Goal: Information Seeking & Learning: Learn about a topic

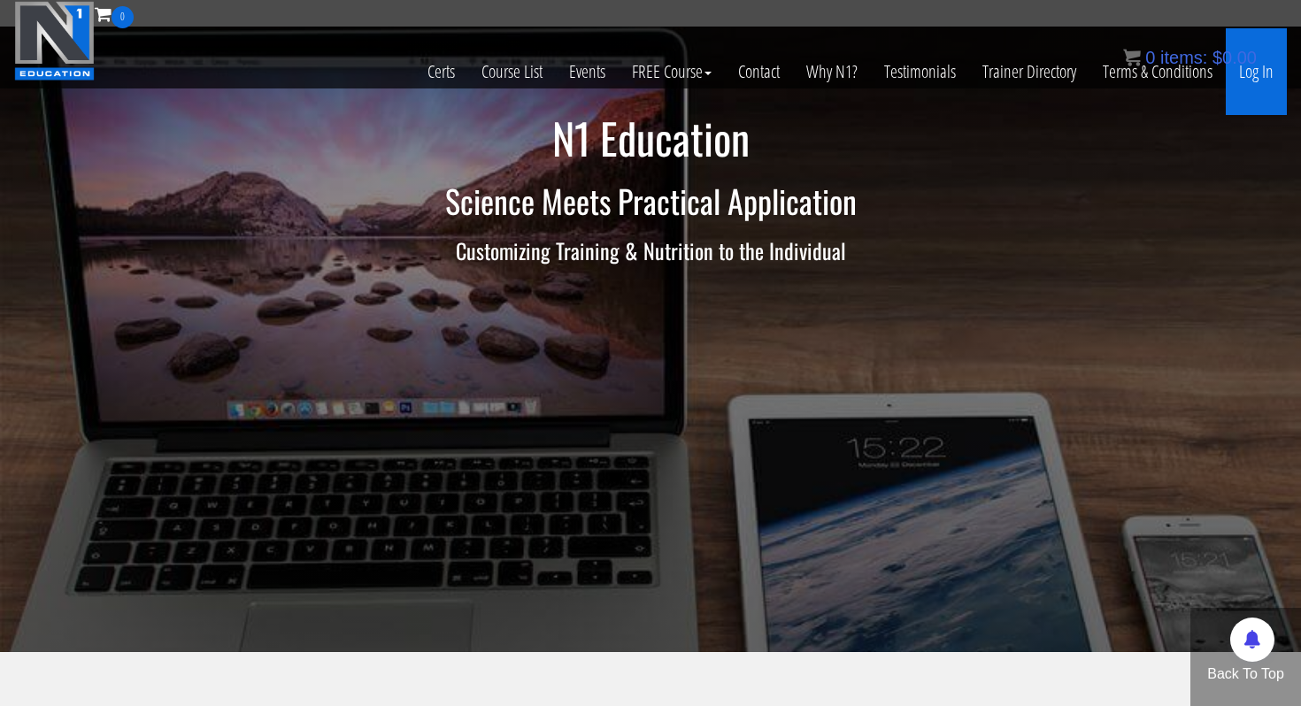
click at [1256, 73] on link "Log In" at bounding box center [1256, 71] width 61 height 87
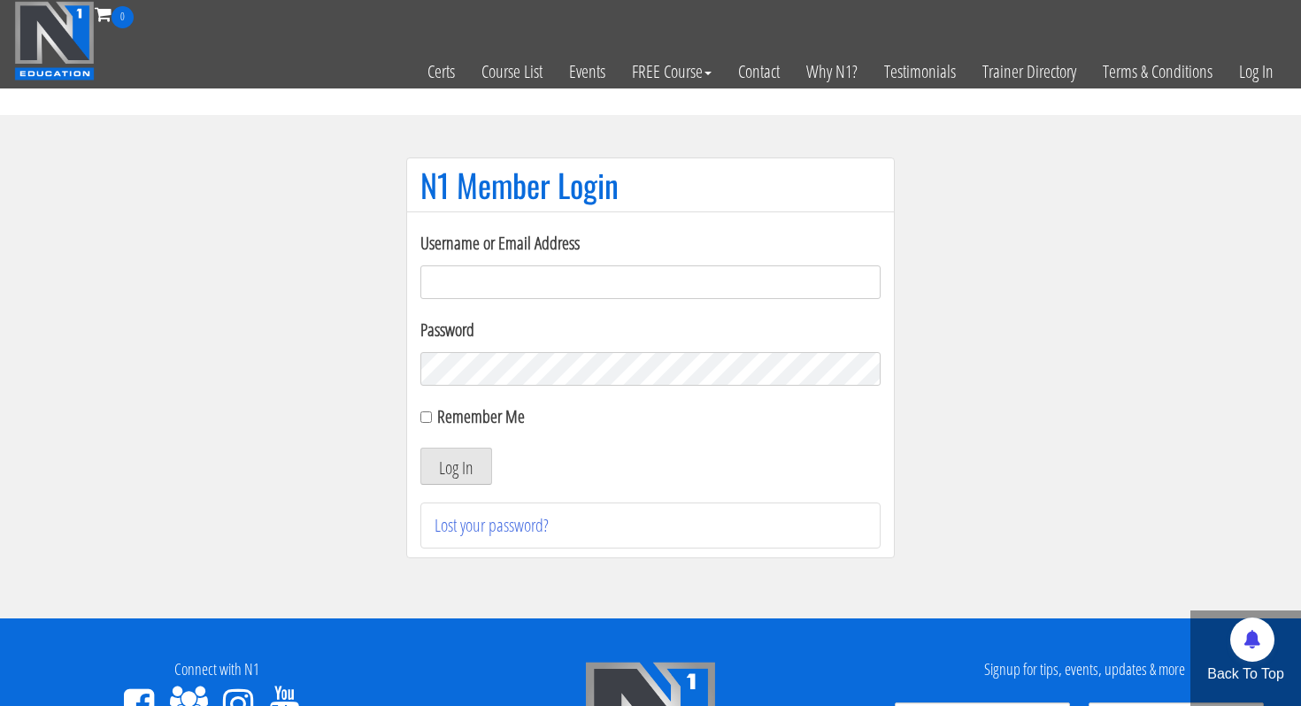
type input "Rutger.a.visser@gmail.com"
click at [477, 459] on button "Log In" at bounding box center [457, 466] width 72 height 37
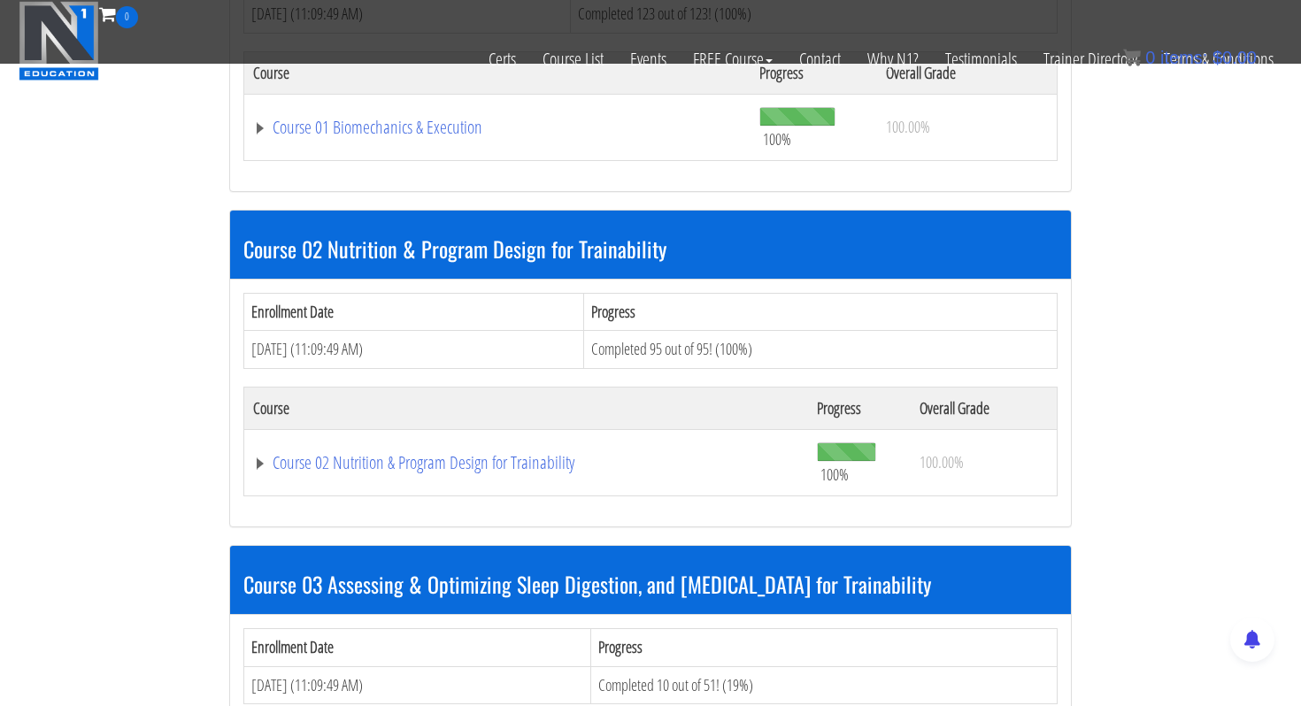
scroll to position [730, 0]
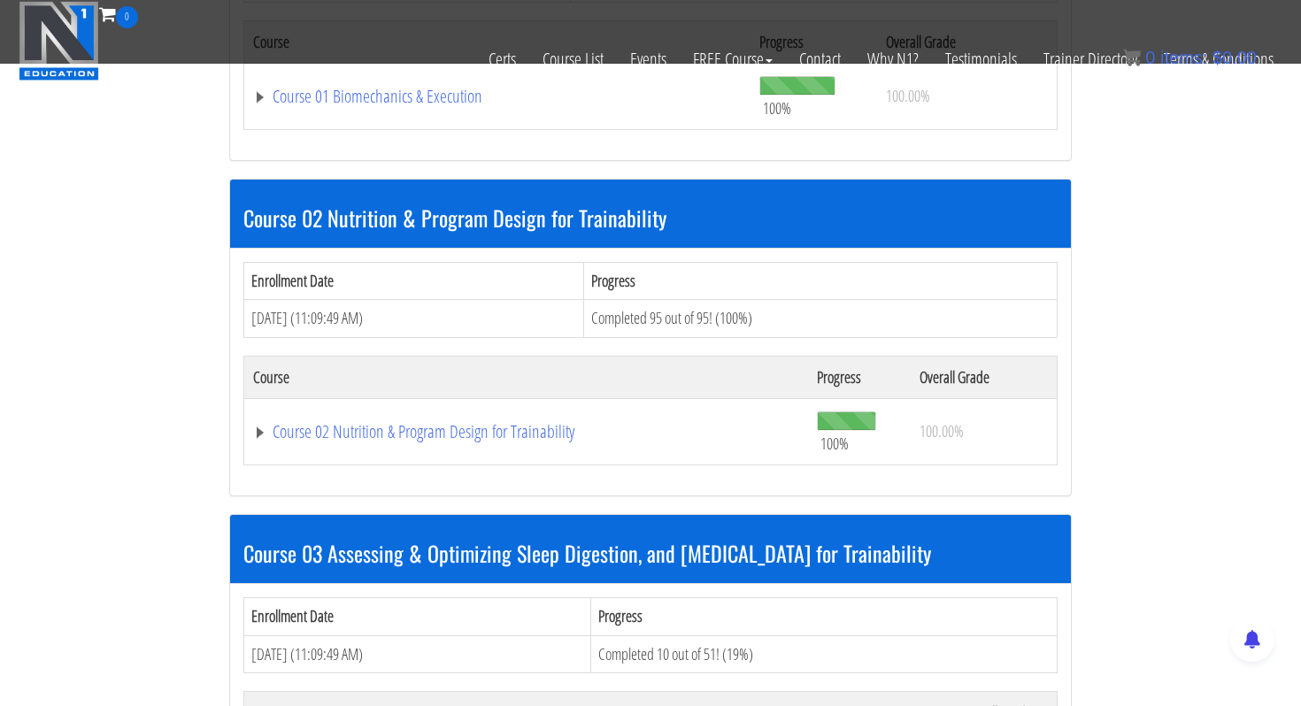
click at [505, 452] on td "Course 02 Nutrition & Program Design for Trainability" at bounding box center [526, 431] width 564 height 66
click at [505, 441] on link "Course 02 Nutrition & Program Design for Trainability" at bounding box center [526, 432] width 546 height 18
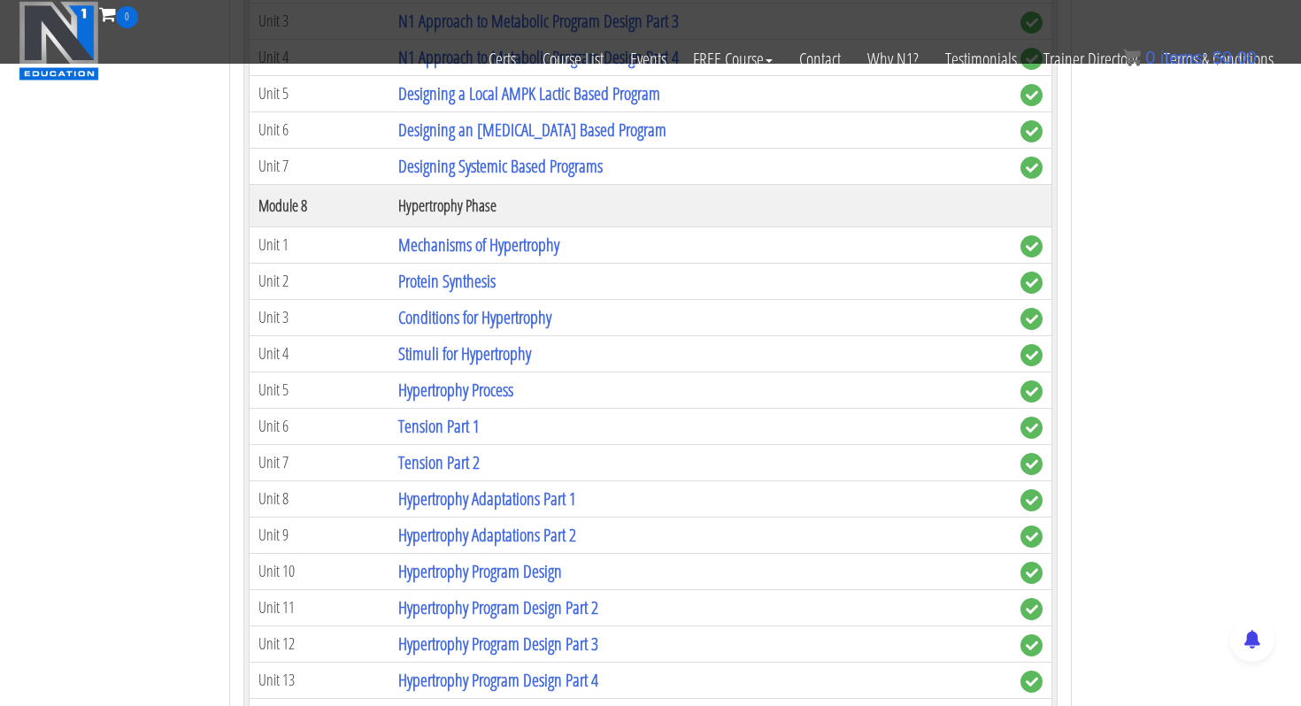
scroll to position [2929, 0]
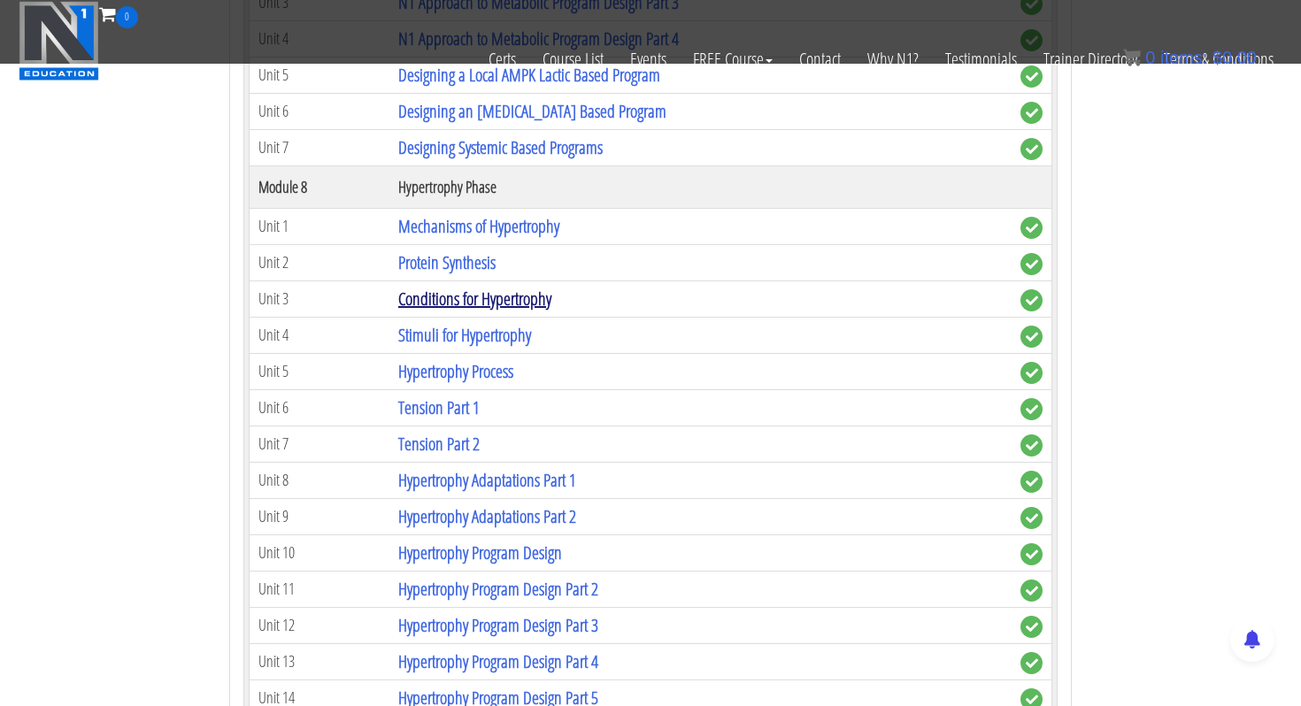
click at [450, 304] on link "Conditions for Hypertrophy" at bounding box center [474, 299] width 153 height 24
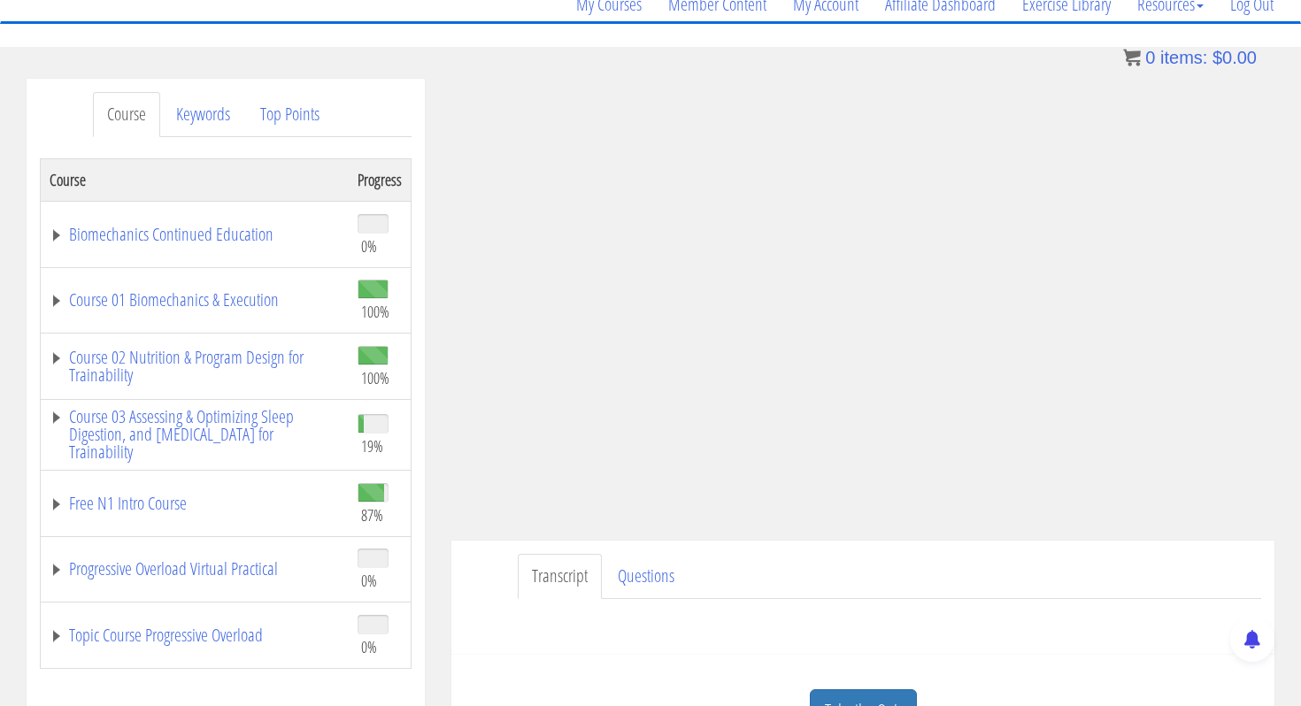
scroll to position [190, 0]
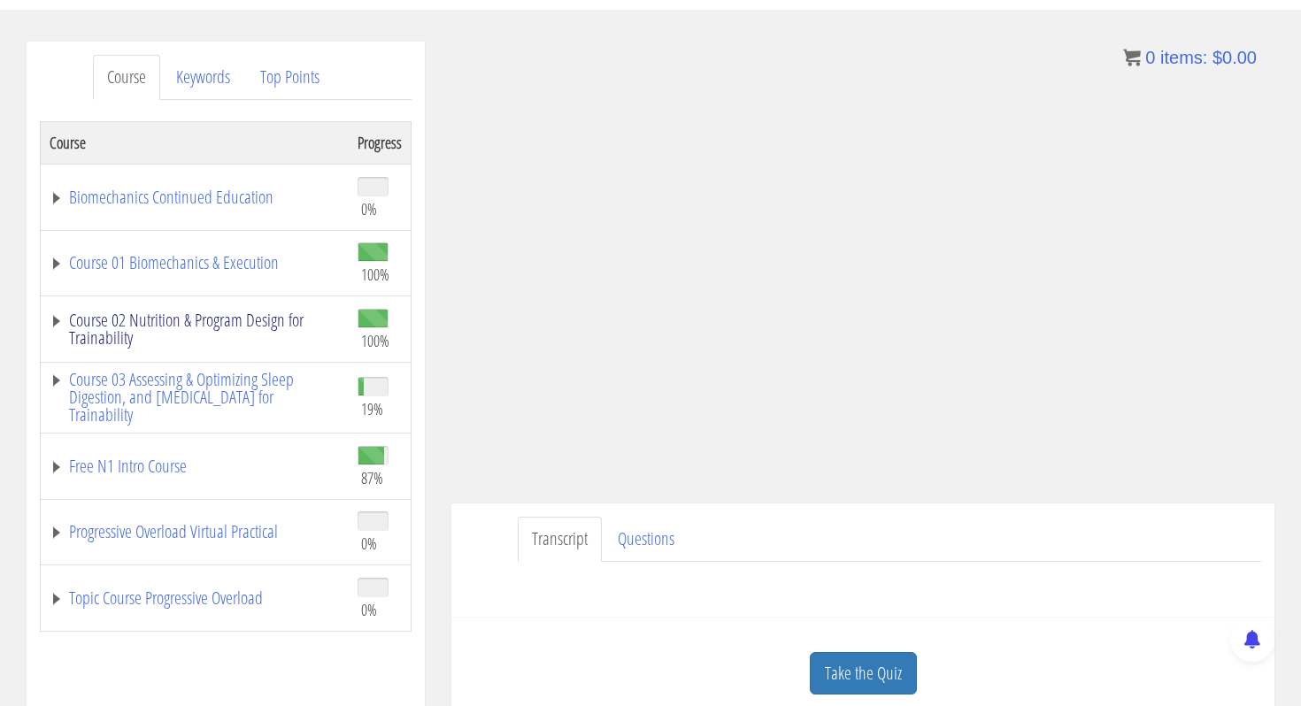
click at [203, 323] on link "Course 02 Nutrition & Program Design for Trainability" at bounding box center [195, 329] width 290 height 35
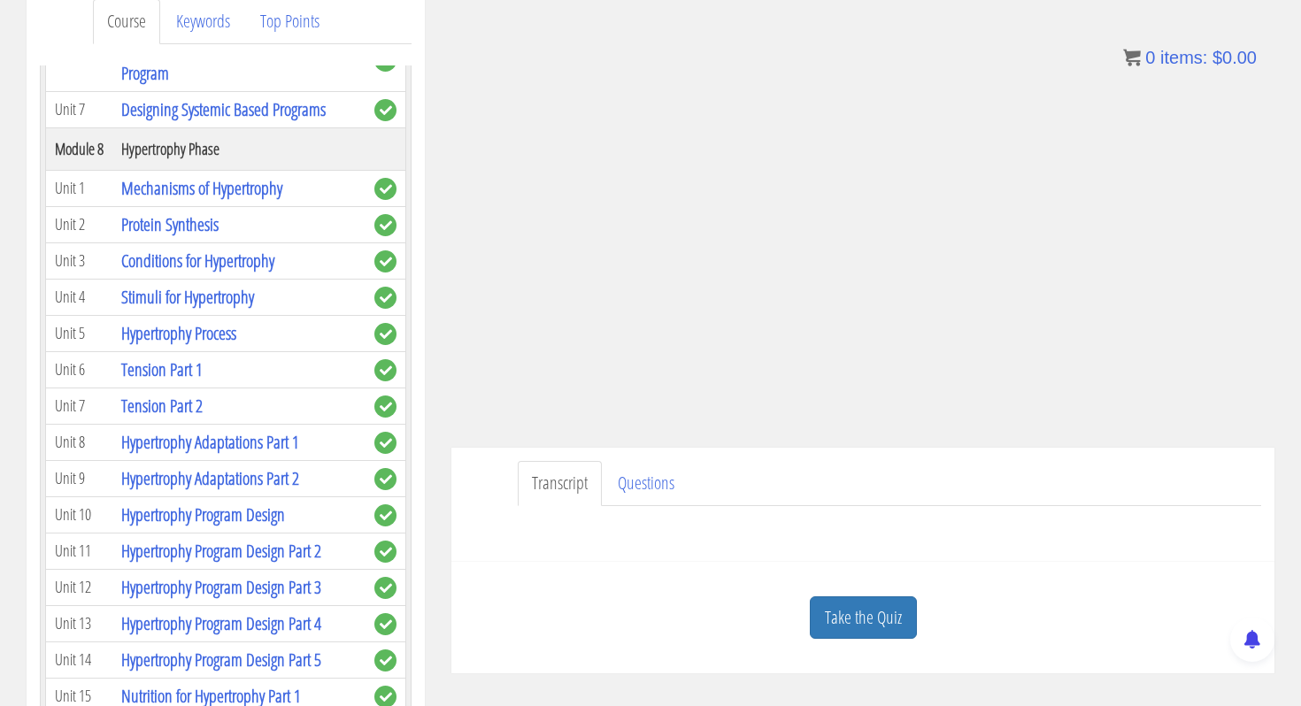
scroll to position [2467, 0]
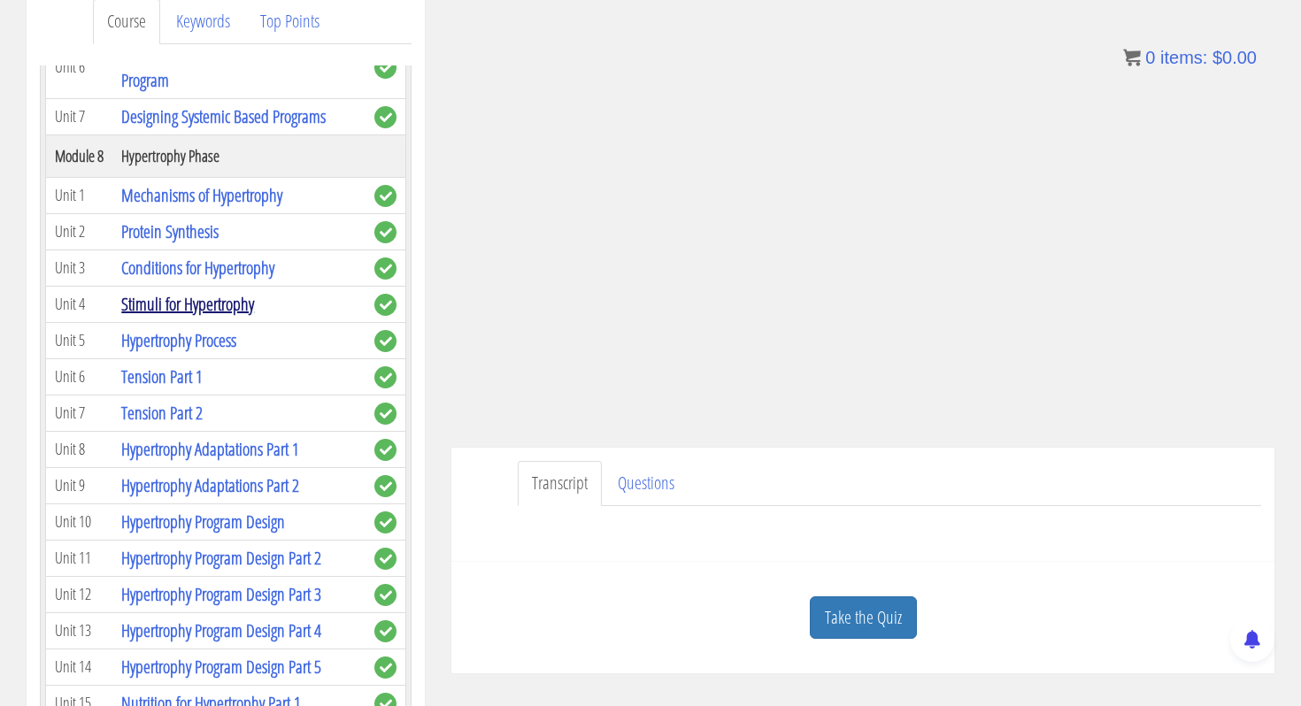
click at [190, 304] on link "Stimuli for Hypertrophy" at bounding box center [187, 304] width 133 height 24
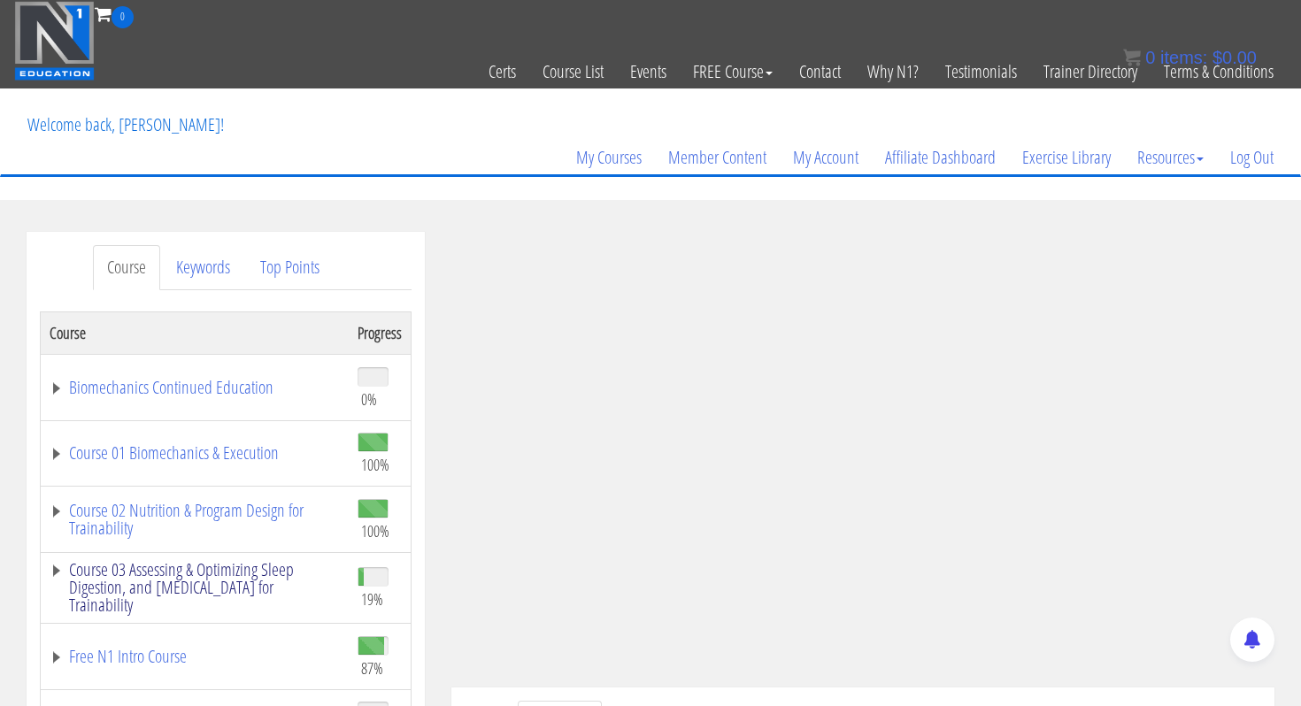
scroll to position [103, 0]
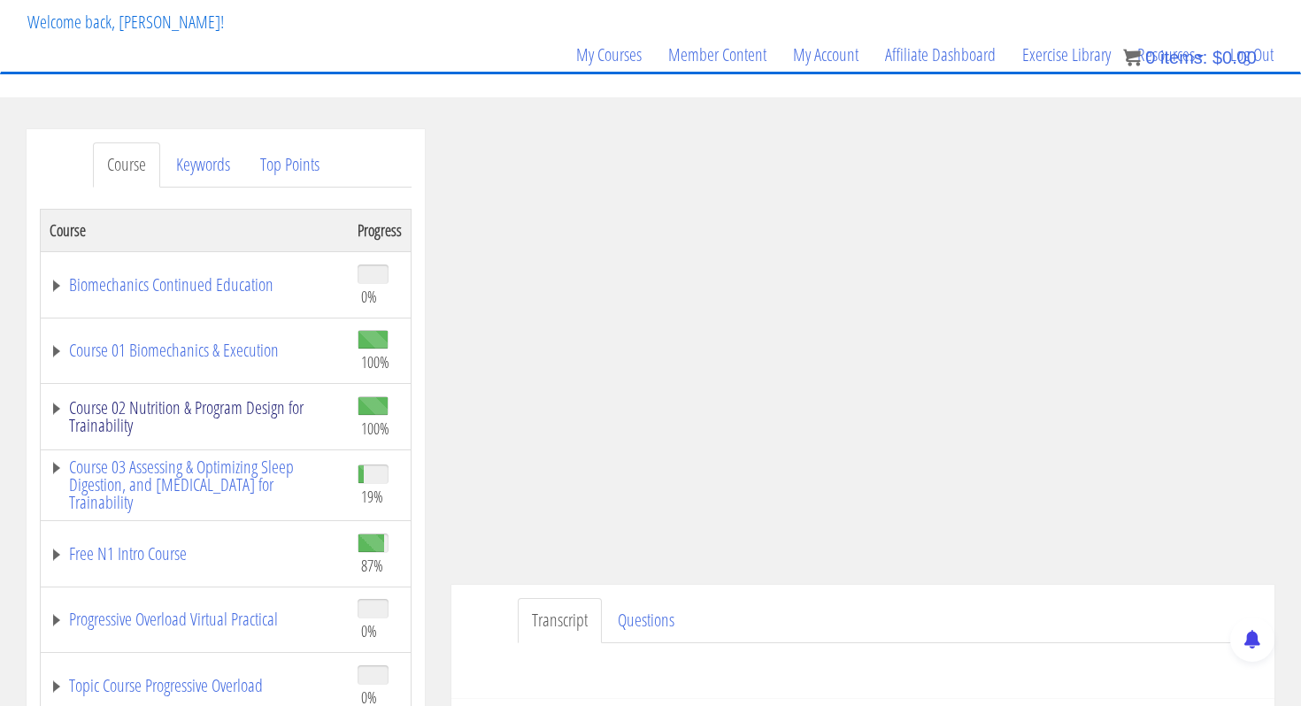
click at [159, 406] on link "Course 02 Nutrition & Program Design for Trainability" at bounding box center [195, 416] width 290 height 35
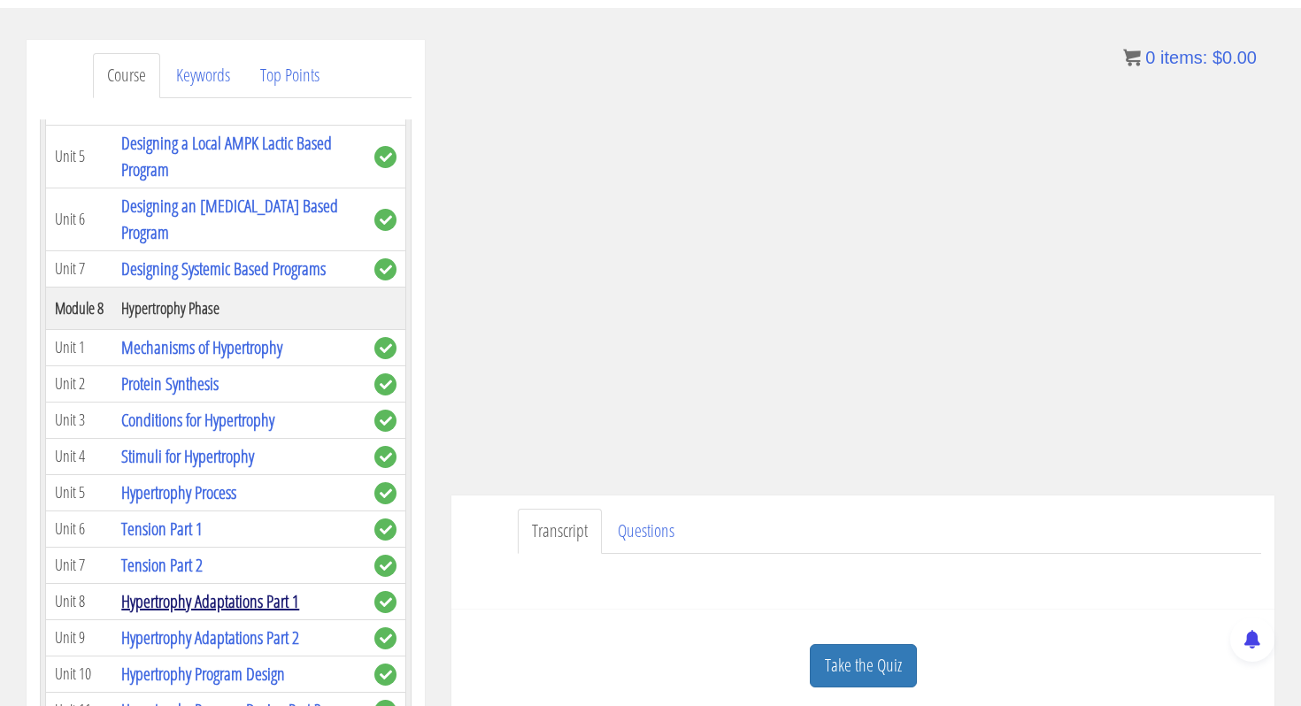
scroll to position [2372, 0]
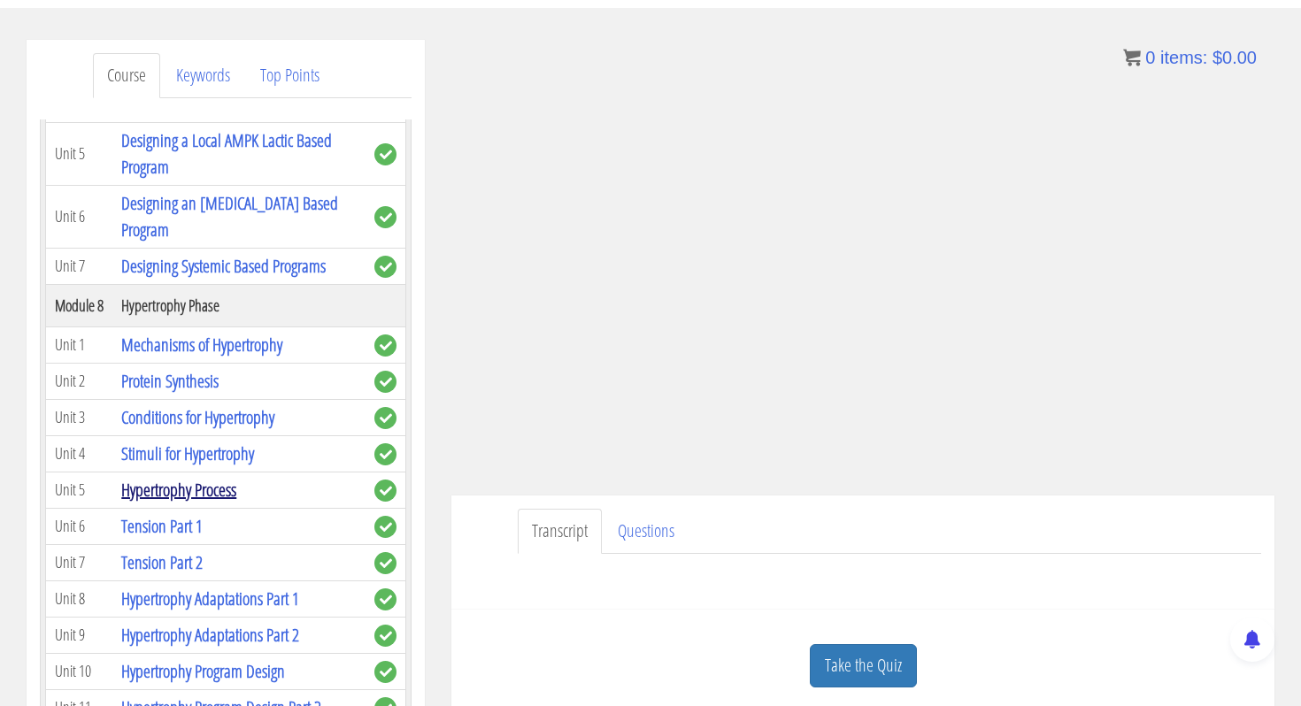
click at [172, 498] on link "Hypertrophy Process" at bounding box center [178, 490] width 115 height 24
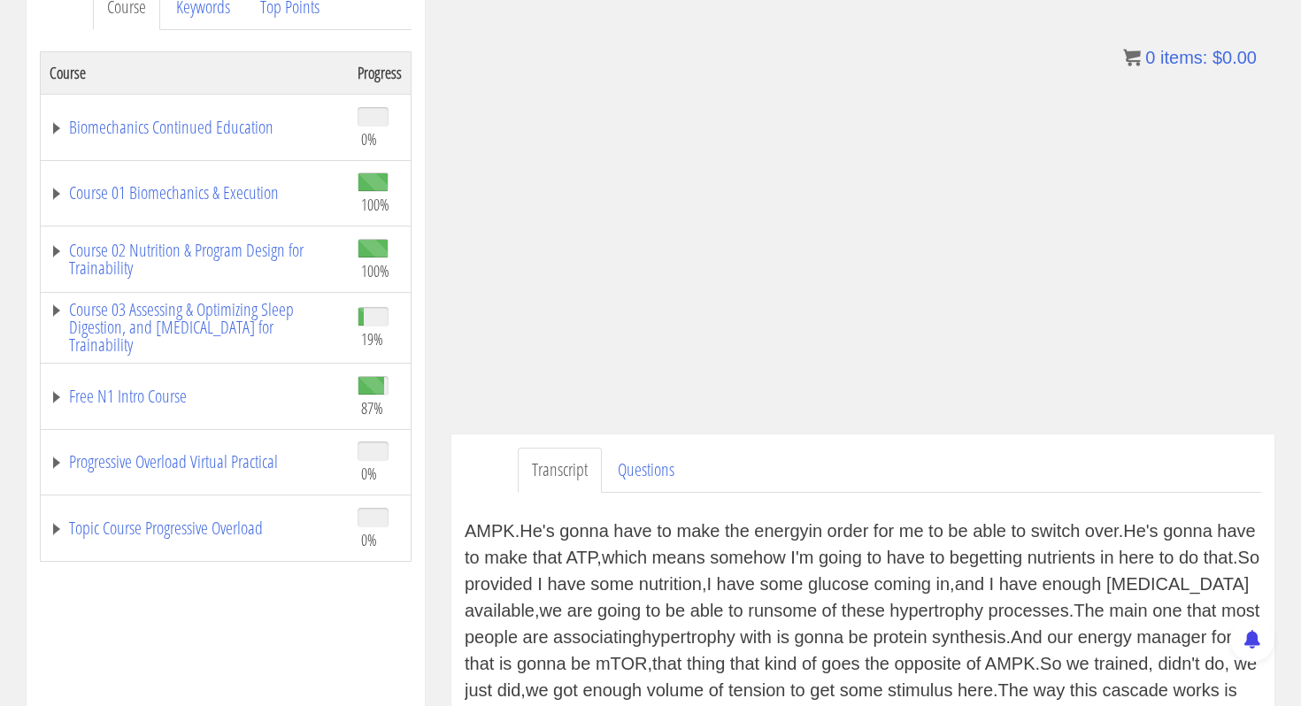
scroll to position [157, 0]
